Goal: Information Seeking & Learning: Learn about a topic

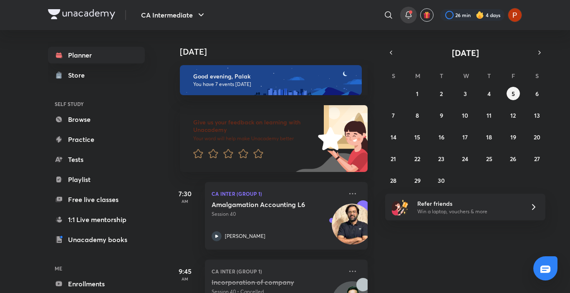
click at [408, 9] on div at bounding box center [408, 15] width 17 height 17
click at [390, 50] on icon "button" at bounding box center [391, 53] width 7 height 8
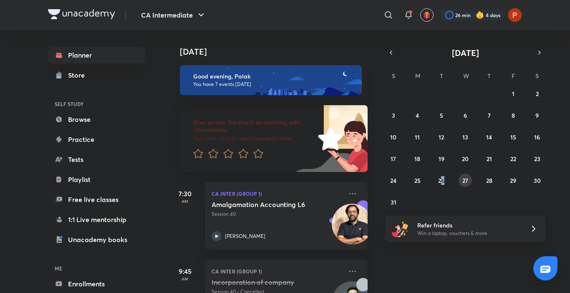
drag, startPoint x: 442, startPoint y: 188, endPoint x: 465, endPoint y: 182, distance: 23.3
click at [465, 182] on div "27 28 29 30 31 1 2 3 4 5 6 7 8 9 10 11 12 13 14 15 16 17 18 19 20 21 22 23 24 2…" at bounding box center [465, 148] width 160 height 122
click at [465, 182] on abbr "27" at bounding box center [465, 180] width 6 height 8
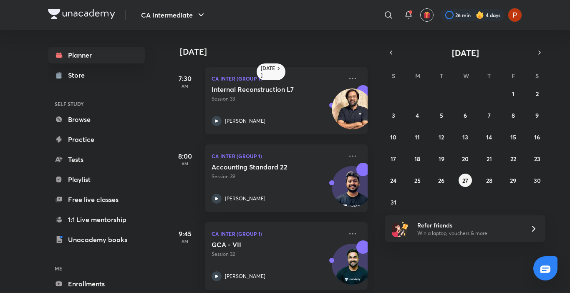
click at [322, 95] on div "Internal Reconstruction L7 Session 33" at bounding box center [277, 94] width 131 height 18
click at [414, 178] on abbr "25" at bounding box center [417, 180] width 6 height 8
click at [348, 77] on icon at bounding box center [353, 78] width 10 height 10
click at [318, 108] on div "Internal Reconstruction L5 Session 32 Rakesh Kalra" at bounding box center [277, 105] width 131 height 41
click at [446, 184] on button "26" at bounding box center [441, 180] width 13 height 13
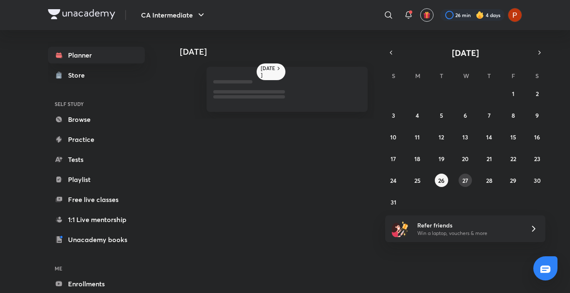
drag, startPoint x: 466, startPoint y: 183, endPoint x: 287, endPoint y: 301, distance: 215.0
click at [287, 292] on html "CA Intermediate ​ 26 min 4 days Planner Store SELF STUDY Browse Practice Tests …" at bounding box center [285, 146] width 570 height 293
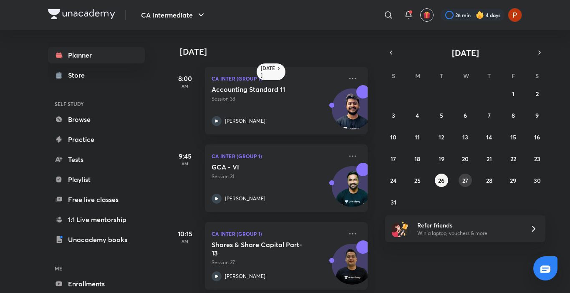
click at [465, 184] on button "27" at bounding box center [465, 180] width 13 height 13
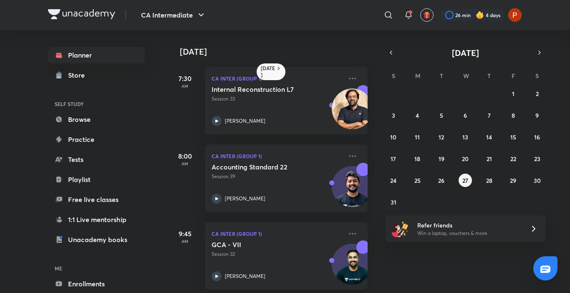
click at [284, 96] on p "Session 33" at bounding box center [277, 99] width 131 height 8
